Goal: Use online tool/utility: Utilize a website feature to perform a specific function

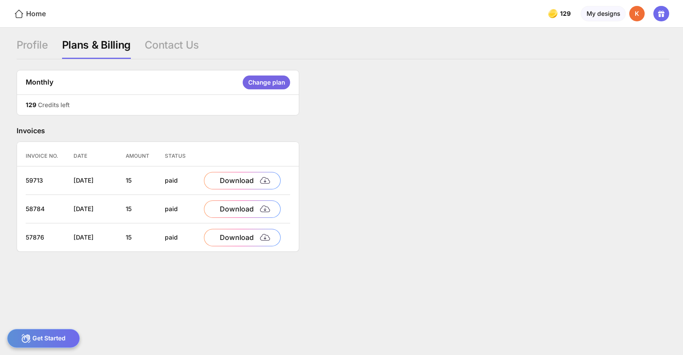
click at [26, 12] on div "Home" at bounding box center [30, 14] width 32 height 10
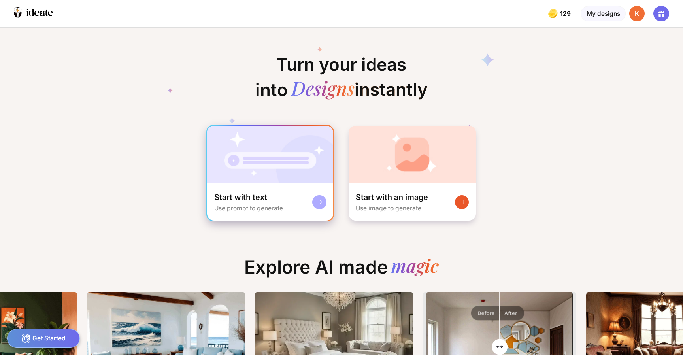
click at [309, 151] on img at bounding box center [270, 155] width 126 height 58
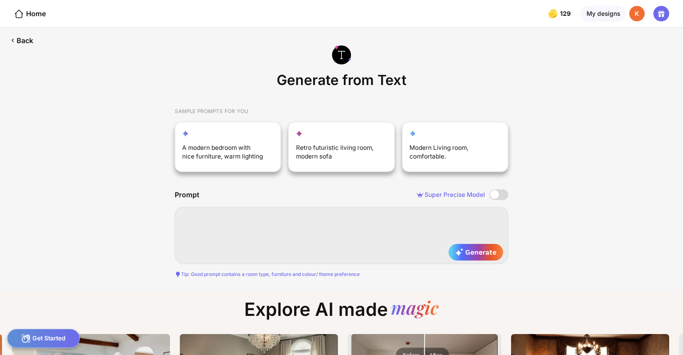
click at [222, 211] on textarea at bounding box center [342, 235] width 334 height 57
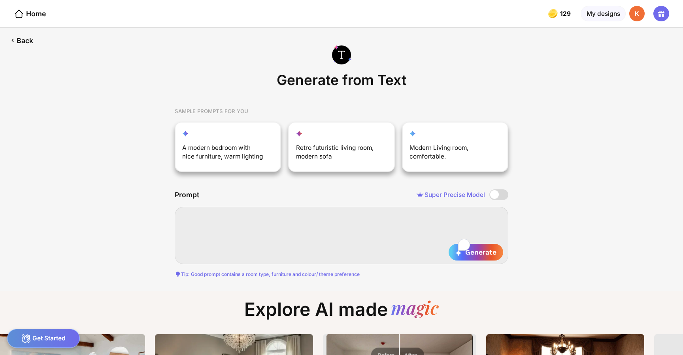
paste textarea "**********"
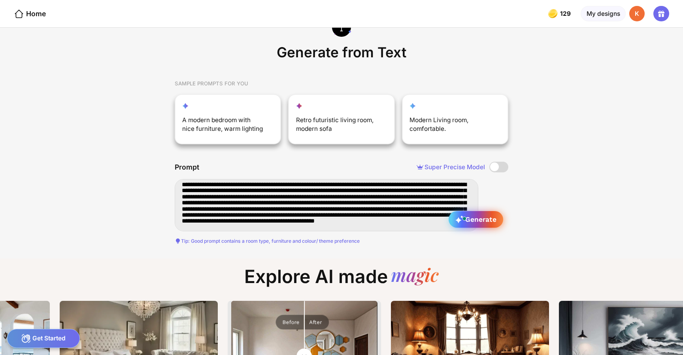
type textarea "**********"
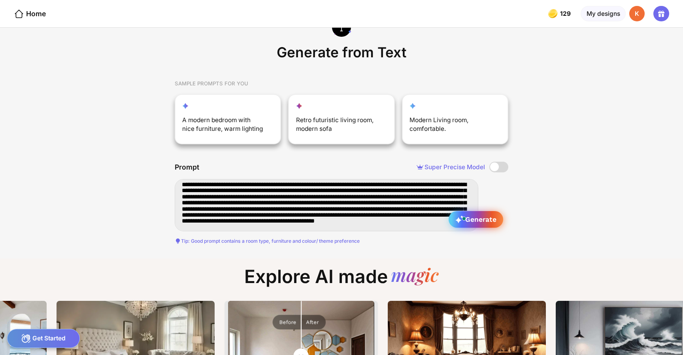
click at [455, 215] on icon at bounding box center [459, 219] width 8 height 8
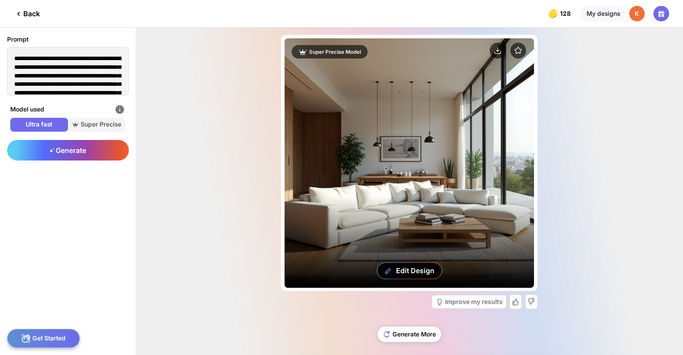
click at [457, 113] on div "Edit Design" at bounding box center [409, 162] width 249 height 249
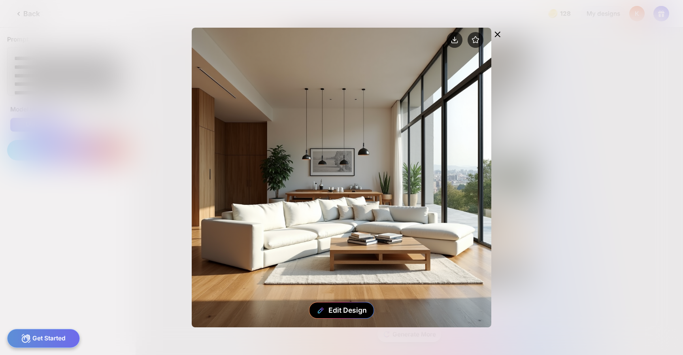
click at [500, 34] on icon at bounding box center [497, 34] width 9 height 9
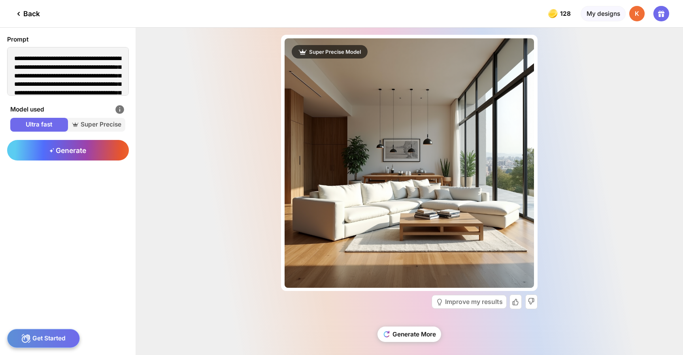
click at [27, 120] on span "Ultra fast" at bounding box center [38, 124] width 57 height 9
click at [91, 140] on div "Generate" at bounding box center [68, 150] width 122 height 21
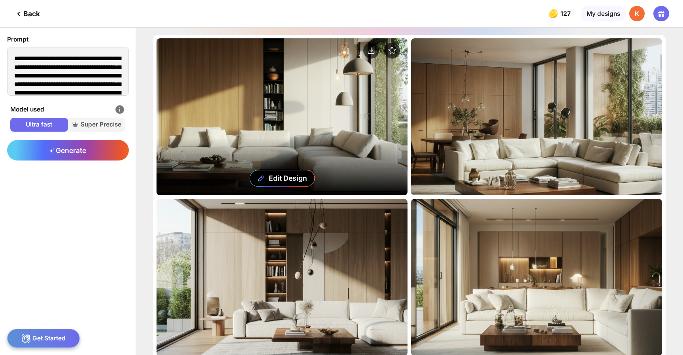
click at [290, 147] on div "Edit Design" at bounding box center [282, 116] width 251 height 157
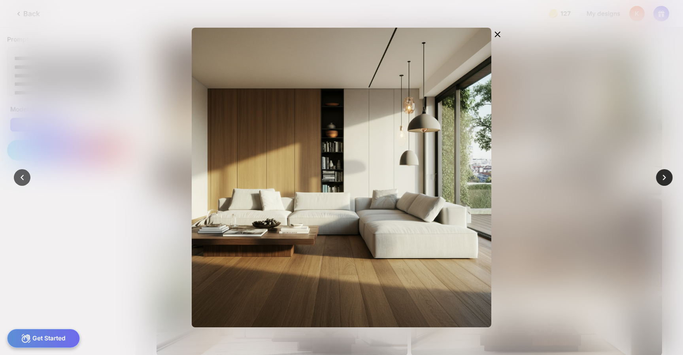
click at [663, 174] on icon at bounding box center [664, 177] width 11 height 11
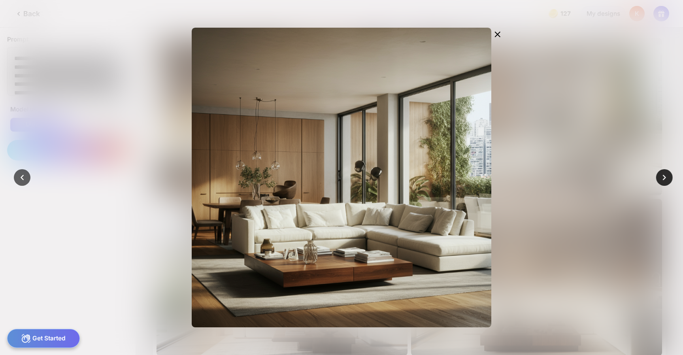
click at [663, 174] on icon at bounding box center [664, 177] width 11 height 11
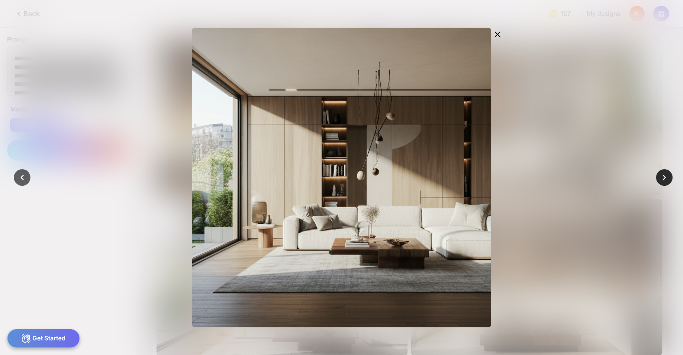
click at [663, 174] on icon at bounding box center [664, 177] width 11 height 11
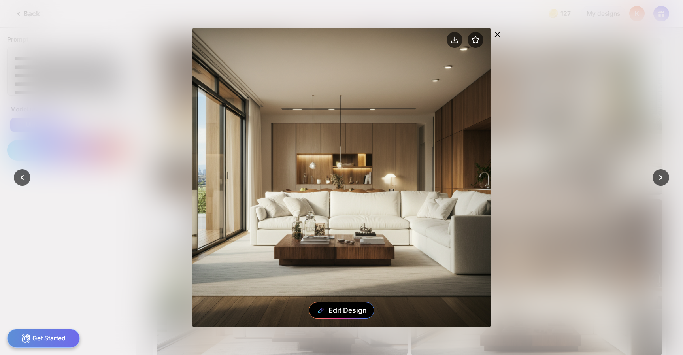
click at [502, 31] on icon at bounding box center [497, 34] width 9 height 9
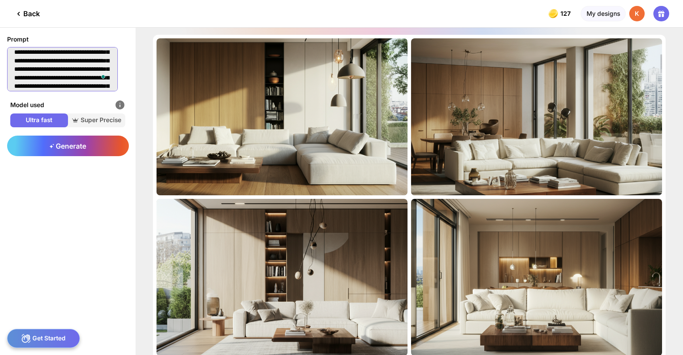
scroll to position [32, 0]
click at [72, 59] on textarea "**********" at bounding box center [62, 69] width 111 height 44
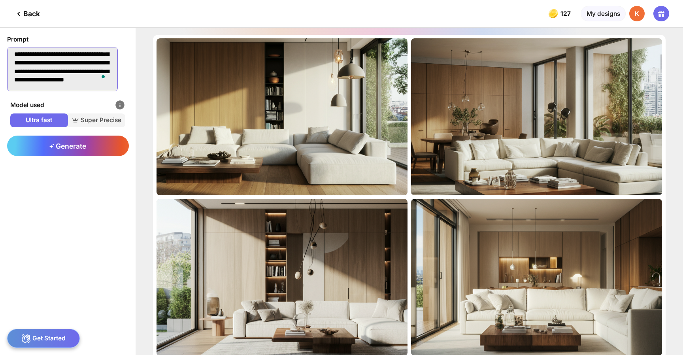
drag, startPoint x: 84, startPoint y: 56, endPoint x: 83, endPoint y: 94, distance: 38.4
click at [83, 95] on div "**********" at bounding box center [68, 78] width 136 height 101
click at [83, 65] on textarea "**********" at bounding box center [62, 69] width 111 height 44
drag, startPoint x: 74, startPoint y: 60, endPoint x: 79, endPoint y: 115, distance: 55.2
click at [79, 115] on div "**********" at bounding box center [68, 78] width 136 height 101
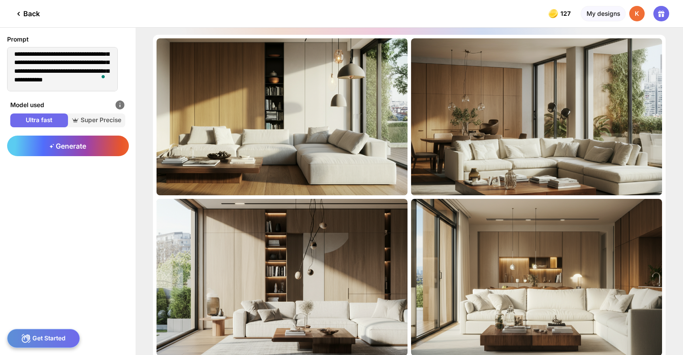
click at [77, 113] on div "Ultra fast Super Precise" at bounding box center [67, 120] width 115 height 14
click at [77, 116] on span "Super Precise" at bounding box center [96, 120] width 57 height 9
click at [78, 142] on span "Generate" at bounding box center [67, 146] width 37 height 8
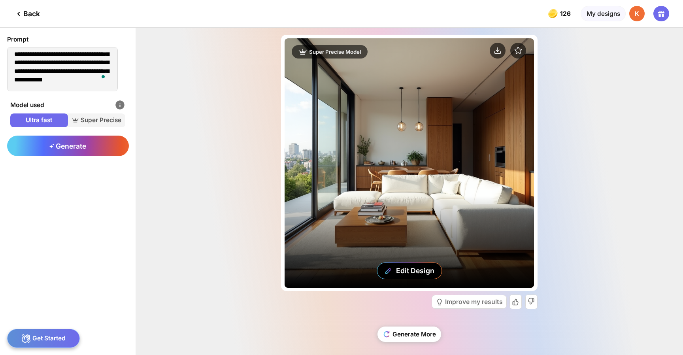
click at [430, 142] on div "Edit Design" at bounding box center [409, 162] width 249 height 249
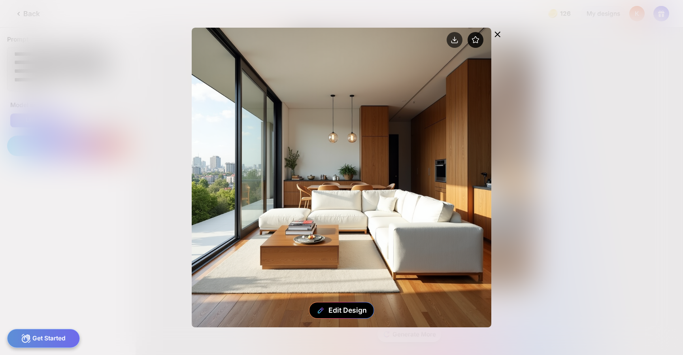
click at [479, 36] on icon at bounding box center [475, 39] width 7 height 6
click at [502, 30] on icon at bounding box center [497, 34] width 9 height 9
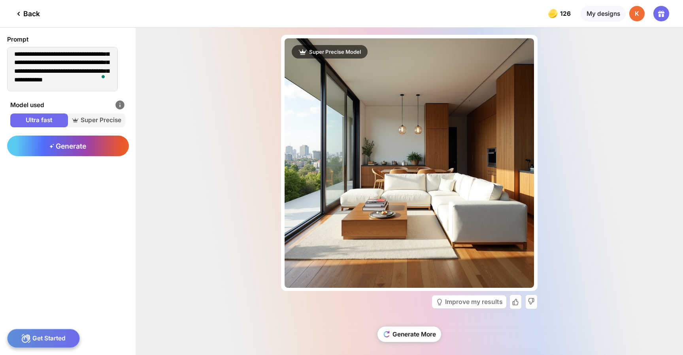
click at [15, 14] on icon at bounding box center [18, 13] width 9 height 9
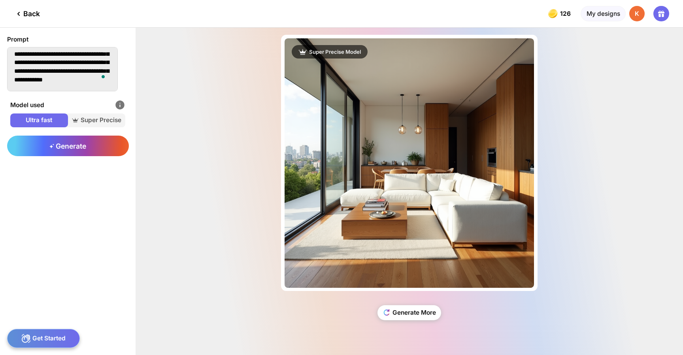
type textarea "**********"
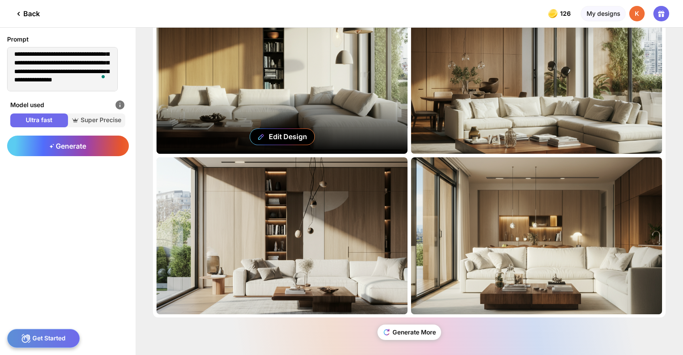
scroll to position [49, 0]
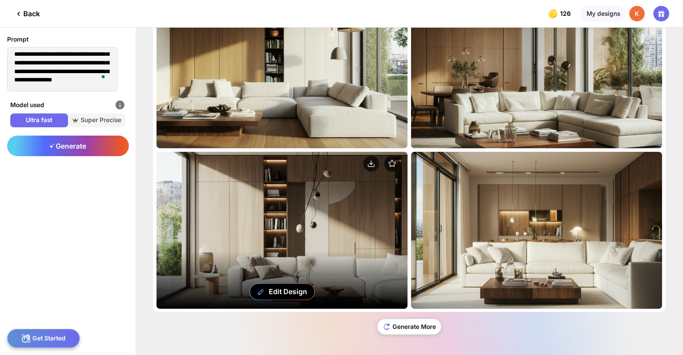
click at [319, 261] on div "Edit Design" at bounding box center [282, 230] width 251 height 157
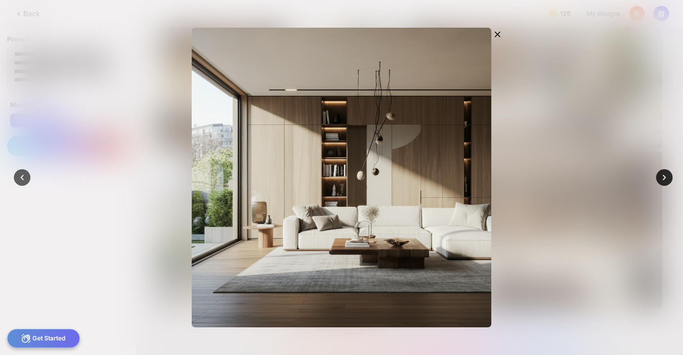
click at [657, 180] on div at bounding box center [341, 177] width 683 height 355
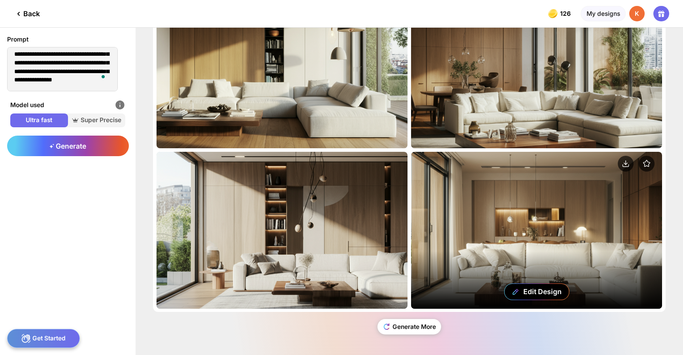
click at [578, 216] on div "Edit Design" at bounding box center [536, 230] width 251 height 157
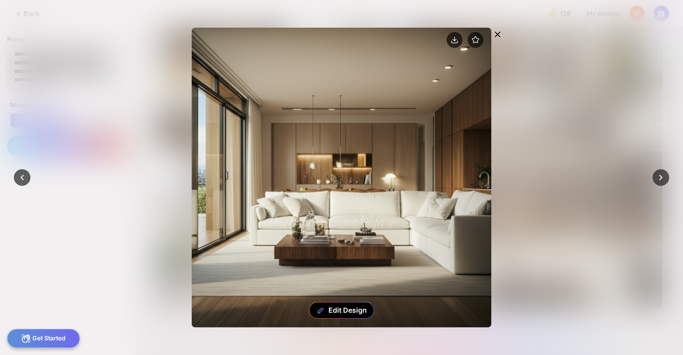
click at [499, 32] on icon at bounding box center [497, 34] width 5 height 5
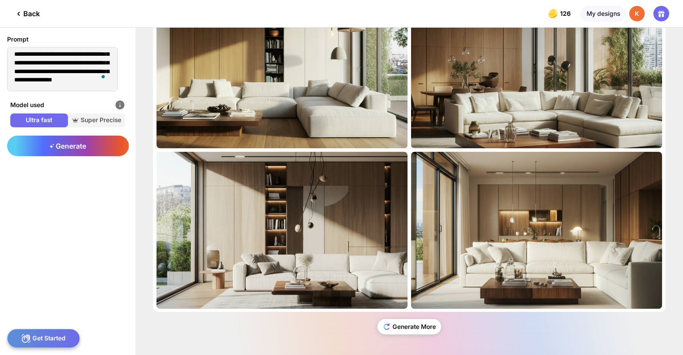
click at [16, 13] on icon at bounding box center [18, 13] width 9 height 9
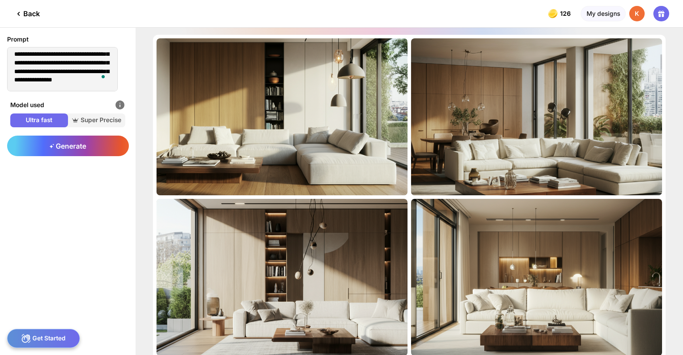
click at [16, 13] on icon at bounding box center [18, 13] width 9 height 9
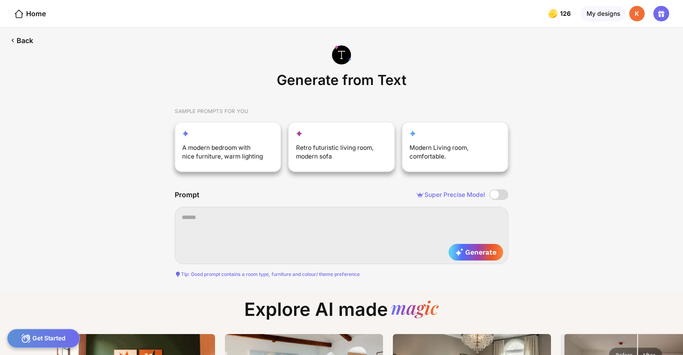
scroll to position [0, 2]
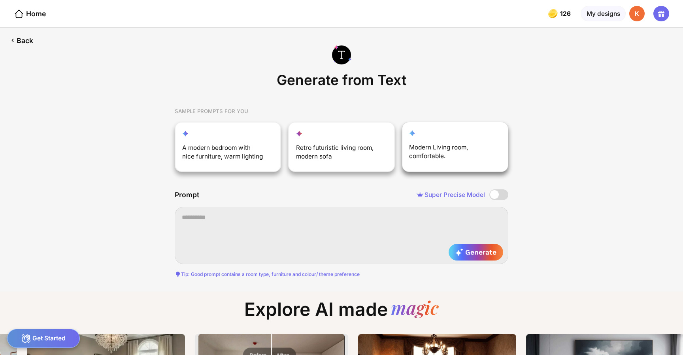
click at [448, 128] on div "Modern Living room, comfortable." at bounding box center [455, 147] width 107 height 50
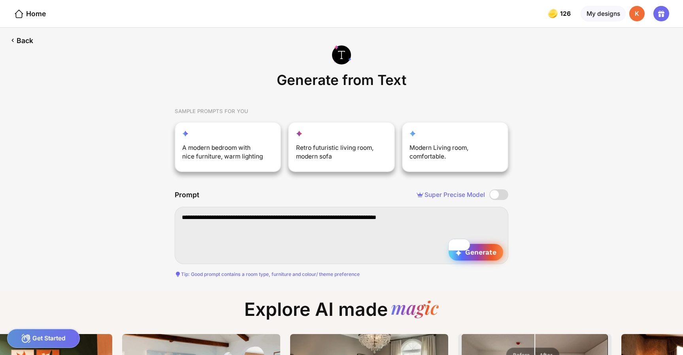
type textarea "**********"
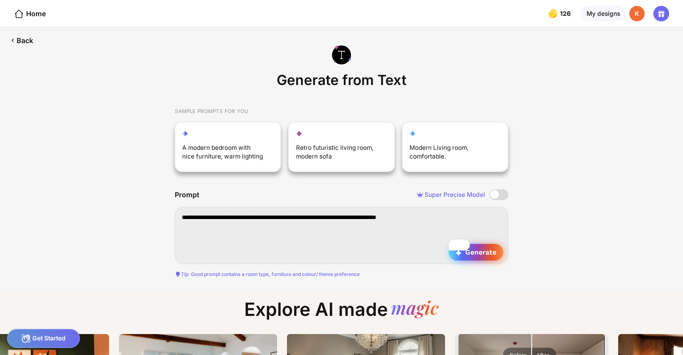
click at [455, 250] on icon at bounding box center [458, 253] width 6 height 6
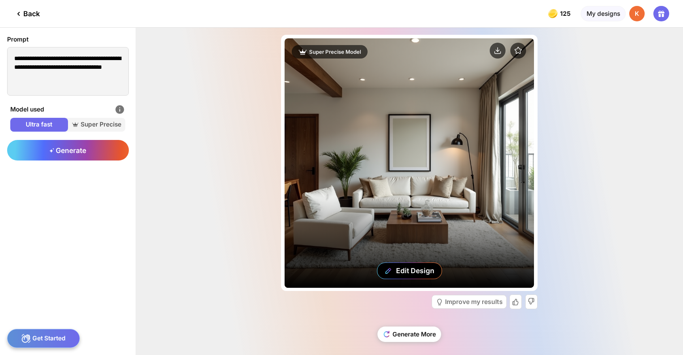
click at [414, 151] on div "Edit Design" at bounding box center [409, 162] width 249 height 249
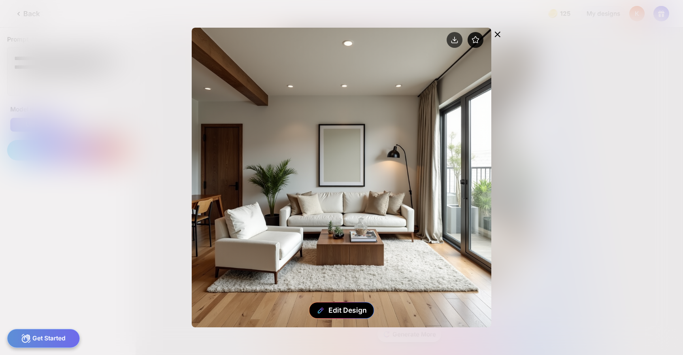
click at [481, 36] on circle at bounding box center [476, 40] width 16 height 16
click at [326, 314] on div "Edit Design" at bounding box center [342, 310] width 66 height 17
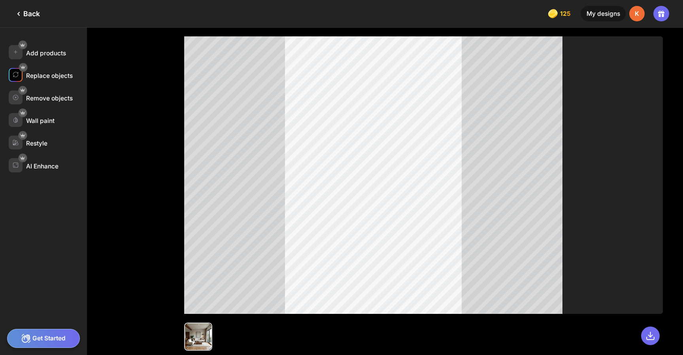
click at [44, 72] on div "Replace objects" at bounding box center [49, 76] width 47 height 8
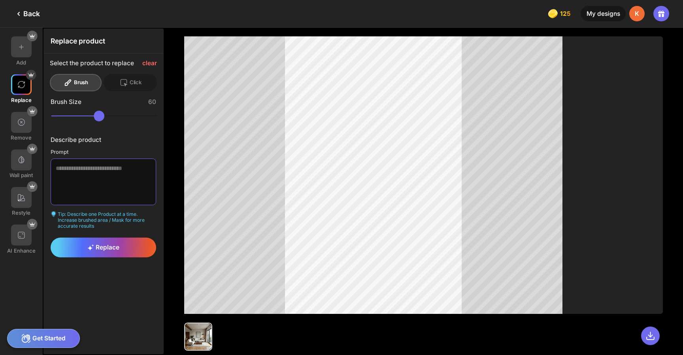
click at [80, 158] on textarea at bounding box center [104, 181] width 106 height 47
type textarea "**********"
click at [86, 238] on div "Replace" at bounding box center [104, 248] width 106 height 20
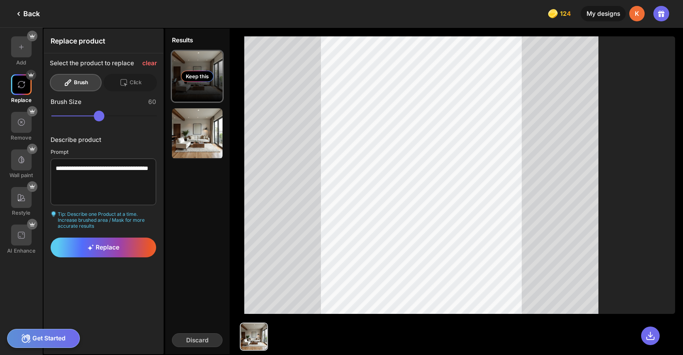
click at [192, 51] on div "Keep this" at bounding box center [197, 76] width 51 height 51
click at [198, 87] on div "Keep this" at bounding box center [197, 76] width 51 height 51
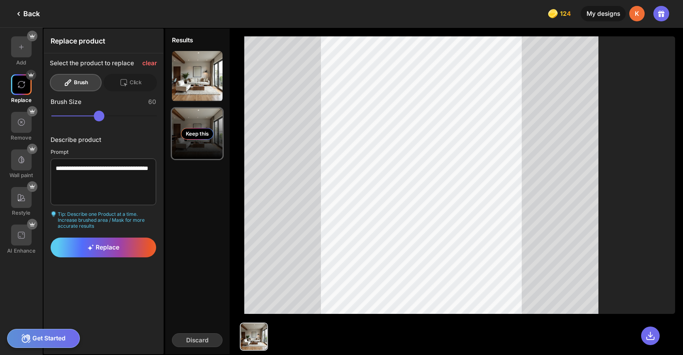
click at [191, 137] on div "Keep this" at bounding box center [197, 133] width 51 height 51
click at [185, 108] on div "Keep this" at bounding box center [197, 133] width 51 height 51
click at [188, 145] on div "Keep this Keep this" at bounding box center [197, 105] width 64 height 122
click at [187, 132] on div "Keep this" at bounding box center [197, 133] width 51 height 51
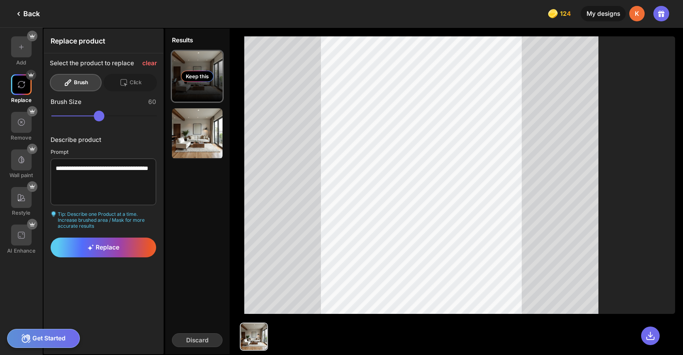
click at [187, 87] on div "Keep this" at bounding box center [197, 76] width 51 height 51
click at [179, 79] on div "Keep this" at bounding box center [197, 76] width 51 height 51
click at [183, 71] on div "Keep this" at bounding box center [197, 76] width 32 height 11
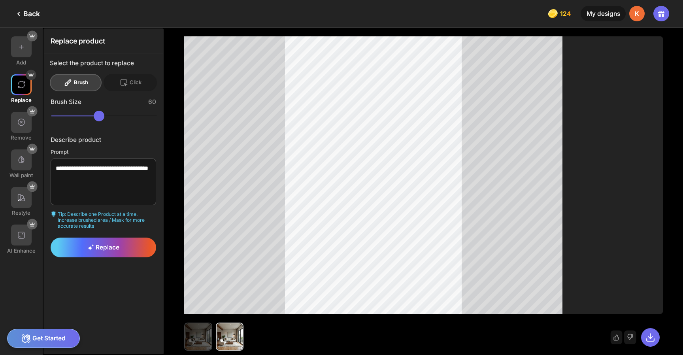
click at [185, 328] on img at bounding box center [198, 336] width 26 height 26
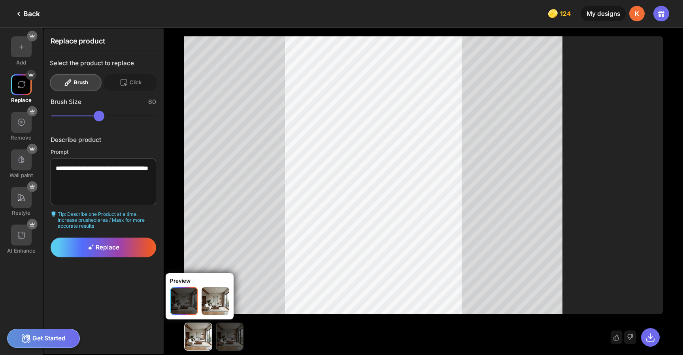
click at [217, 335] on img at bounding box center [230, 336] width 26 height 26
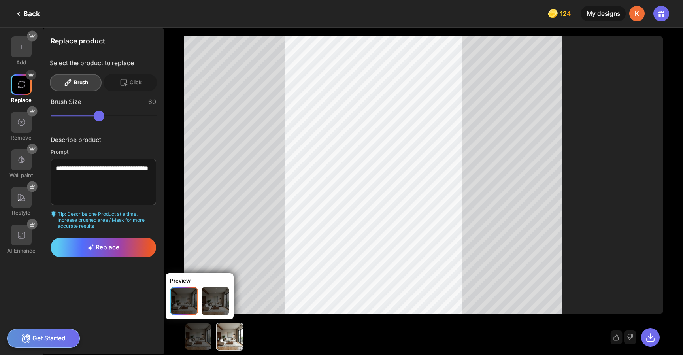
click at [202, 304] on img at bounding box center [216, 301] width 28 height 28
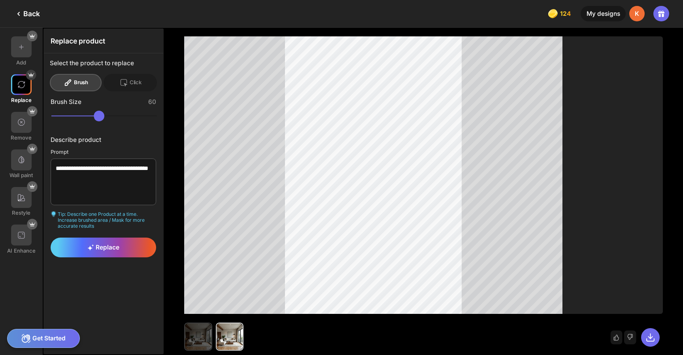
click at [185, 334] on img at bounding box center [198, 336] width 26 height 26
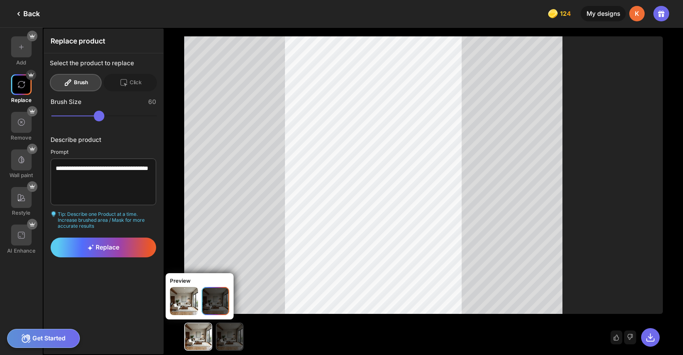
click at [217, 341] on img at bounding box center [230, 336] width 26 height 26
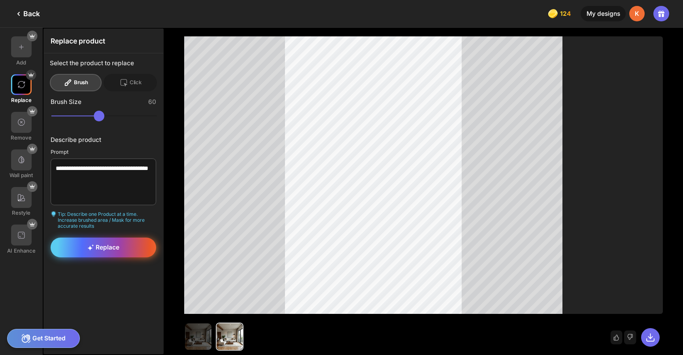
click at [103, 238] on div "Replace" at bounding box center [104, 248] width 106 height 20
click at [185, 336] on img at bounding box center [198, 336] width 26 height 26
click at [96, 243] on span "Replace" at bounding box center [103, 247] width 32 height 8
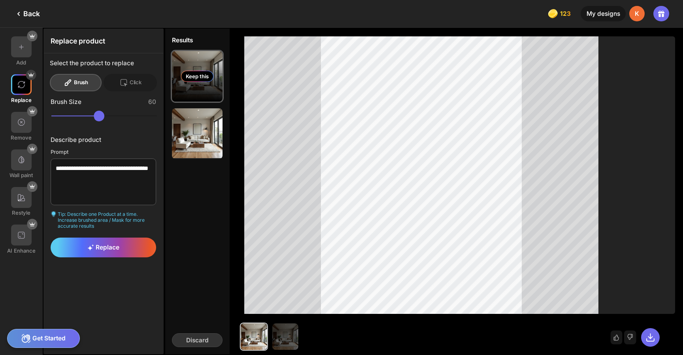
click at [184, 71] on div "Keep this" at bounding box center [197, 76] width 32 height 11
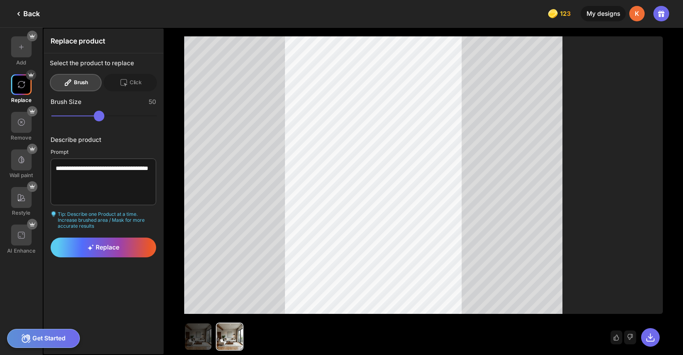
type input "**"
click at [90, 111] on input "range" at bounding box center [104, 116] width 106 height 10
drag, startPoint x: 91, startPoint y: 153, endPoint x: 99, endPoint y: 173, distance: 21.8
click at [99, 175] on textarea "**********" at bounding box center [104, 181] width 106 height 47
type textarea "**********"
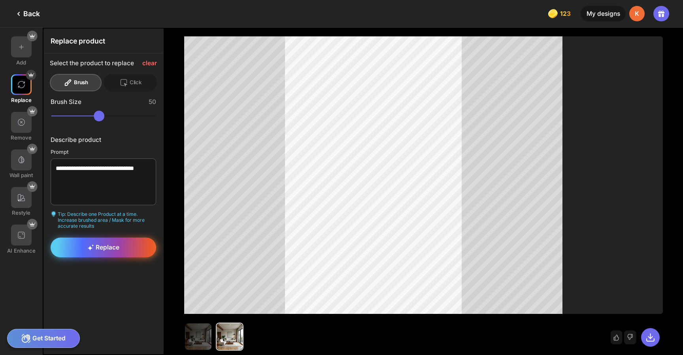
click at [106, 243] on span "Replace" at bounding box center [103, 247] width 32 height 8
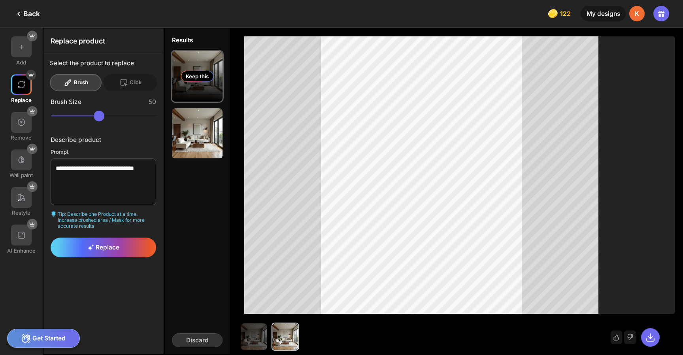
click at [183, 71] on div "Keep this" at bounding box center [197, 76] width 32 height 11
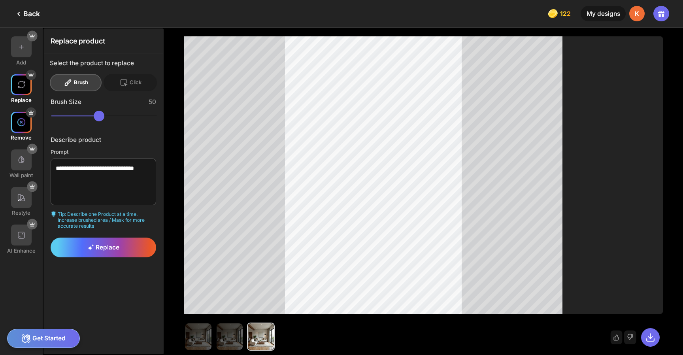
click at [19, 118] on img at bounding box center [21, 122] width 9 height 9
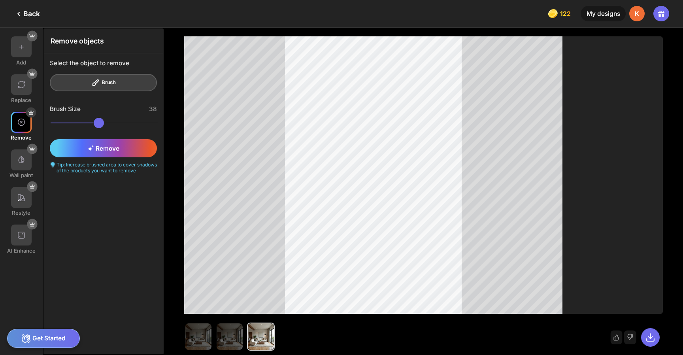
click at [78, 118] on input "range" at bounding box center [104, 123] width 107 height 10
click at [71, 118] on input "range" at bounding box center [104, 123] width 107 height 10
type input "**"
click at [51, 118] on input "range" at bounding box center [104, 123] width 107 height 10
click at [88, 146] on icon at bounding box center [90, 148] width 5 height 5
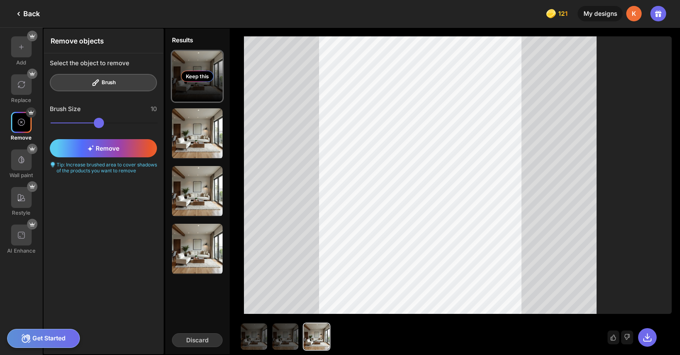
click at [172, 53] on div "Keep this" at bounding box center [197, 76] width 51 height 51
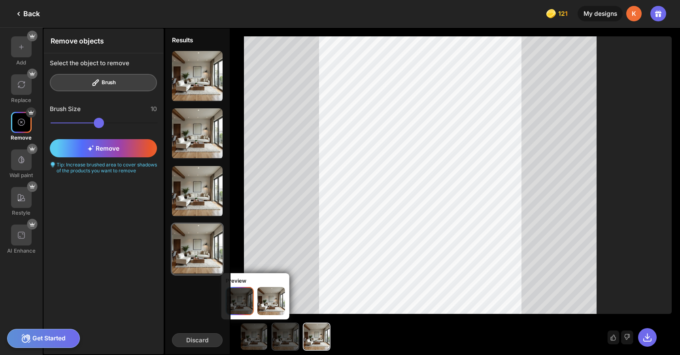
click at [272, 328] on img at bounding box center [285, 336] width 26 height 26
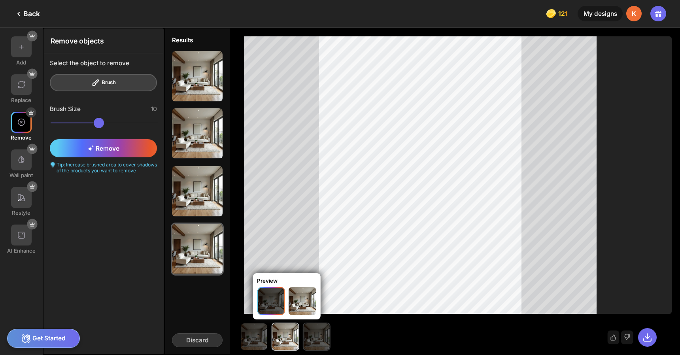
click at [304, 326] on img at bounding box center [317, 336] width 26 height 26
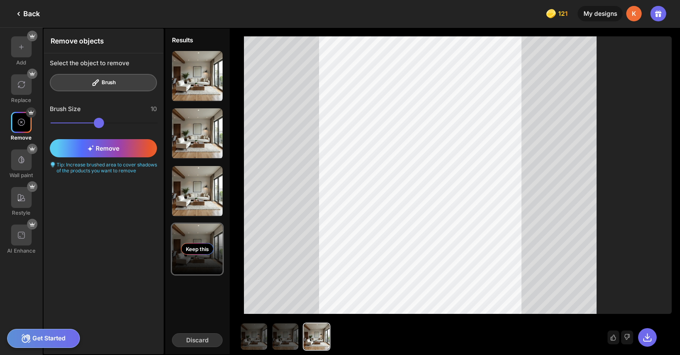
click at [188, 243] on div "Keep this" at bounding box center [197, 248] width 32 height 11
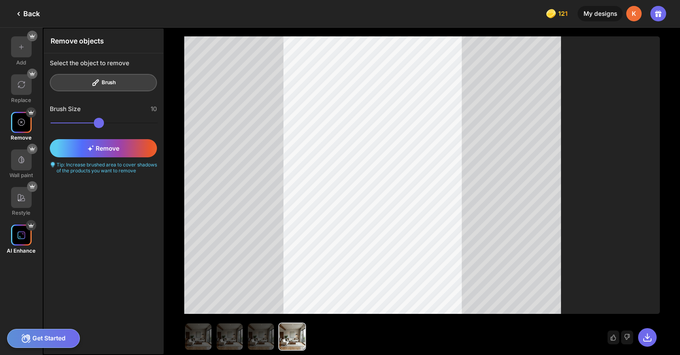
click at [24, 224] on div at bounding box center [21, 234] width 21 height 21
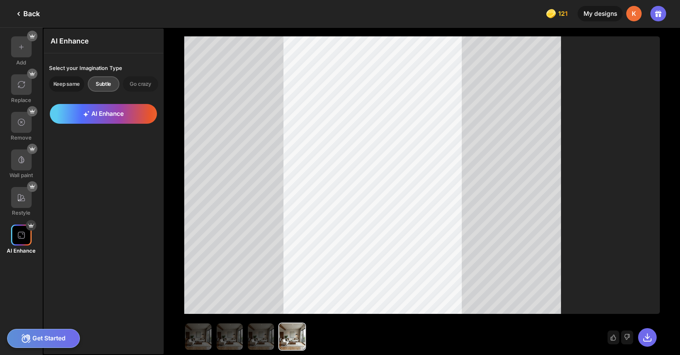
click at [66, 79] on div "Keep same" at bounding box center [66, 83] width 35 height 15
click at [108, 110] on span "AI Enhance" at bounding box center [103, 114] width 41 height 8
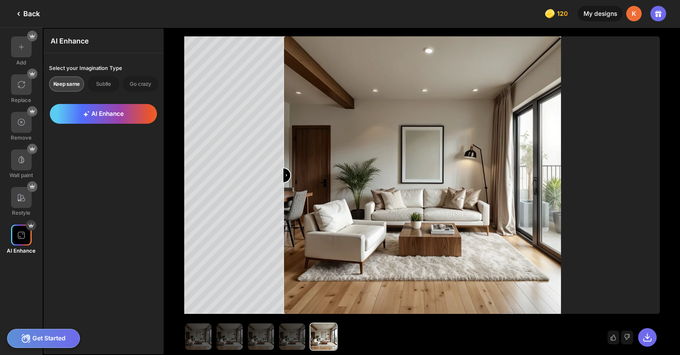
drag, startPoint x: 417, startPoint y: 175, endPoint x: 274, endPoint y: 168, distance: 143.3
type input "*"
click at [284, 168] on input "range" at bounding box center [422, 175] width 276 height 277
click at [616, 334] on icon at bounding box center [614, 337] width 6 height 6
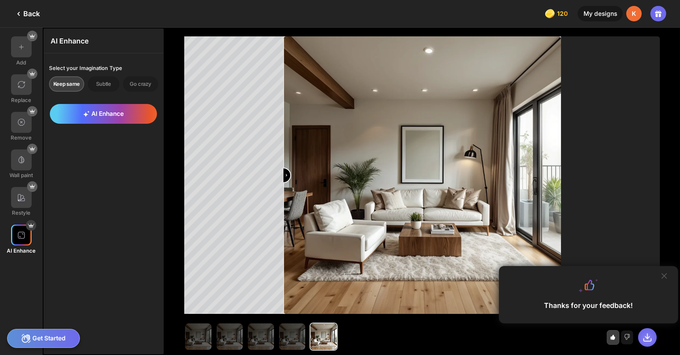
click at [651, 334] on icon at bounding box center [647, 338] width 8 height 8
